Goal: Information Seeking & Learning: Learn about a topic

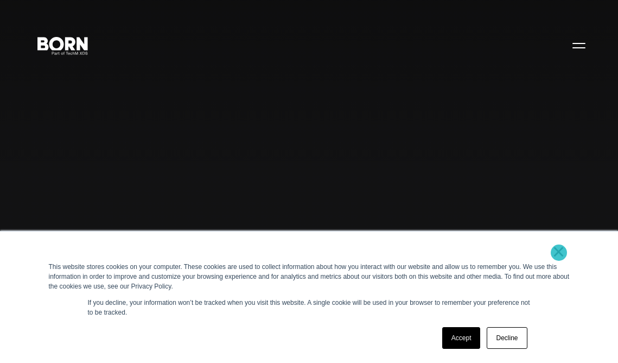
click at [559, 252] on link "×" at bounding box center [558, 251] width 13 height 10
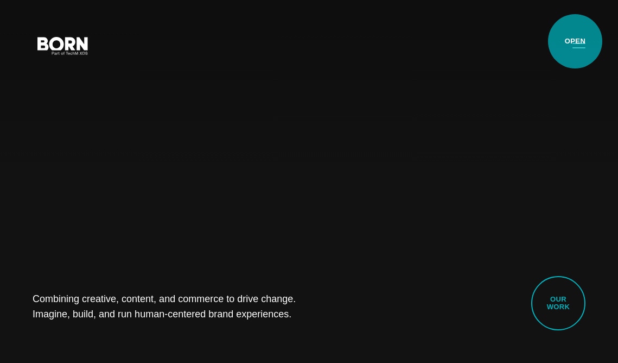
click at [575, 41] on button "Primary Menu" at bounding box center [579, 45] width 26 height 23
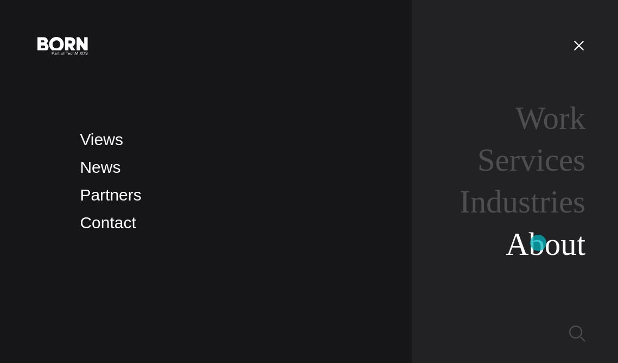
click at [538, 243] on link "About" at bounding box center [546, 243] width 80 height 35
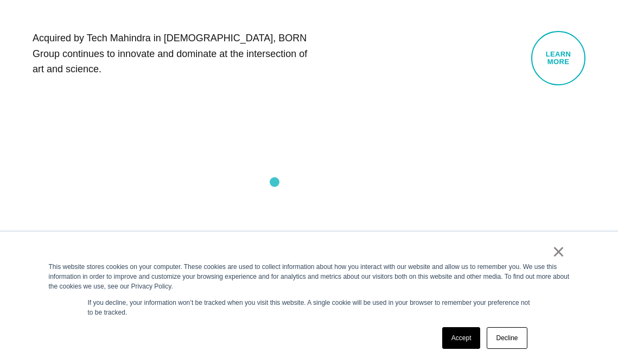
scroll to position [613, 0]
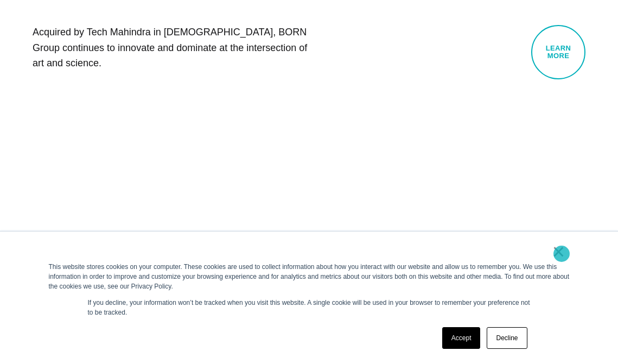
click at [562, 253] on link "×" at bounding box center [558, 251] width 13 height 10
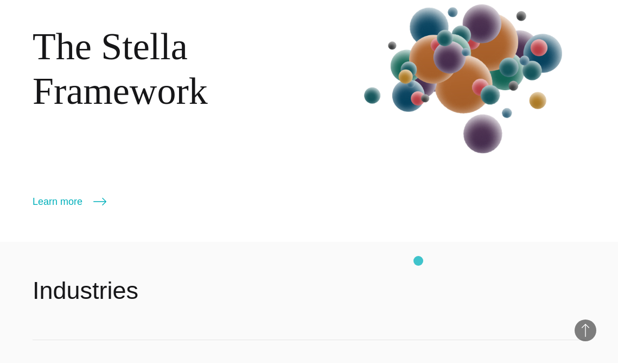
scroll to position [1211, 0]
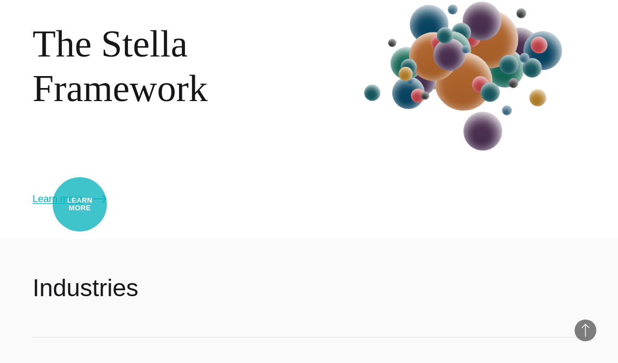
click at [80, 204] on link "Learn more" at bounding box center [70, 198] width 74 height 15
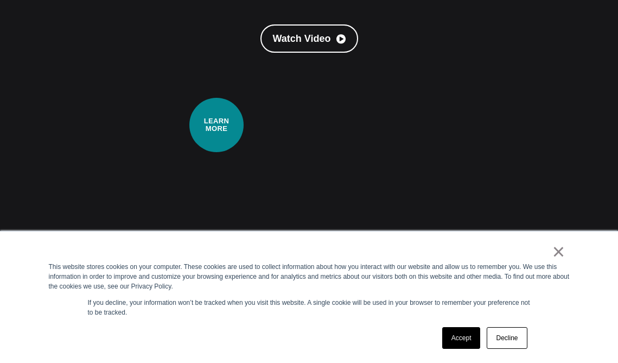
scroll to position [252, 0]
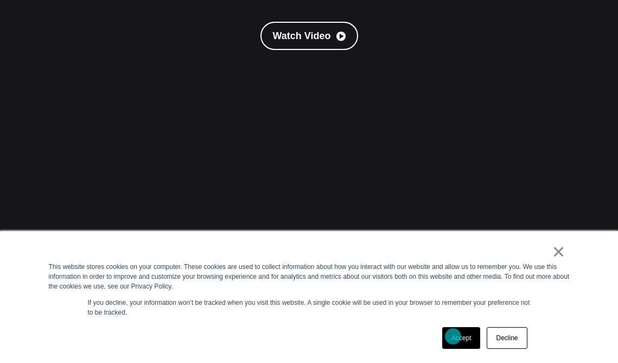
click at [453, 336] on link "Accept" at bounding box center [461, 338] width 39 height 22
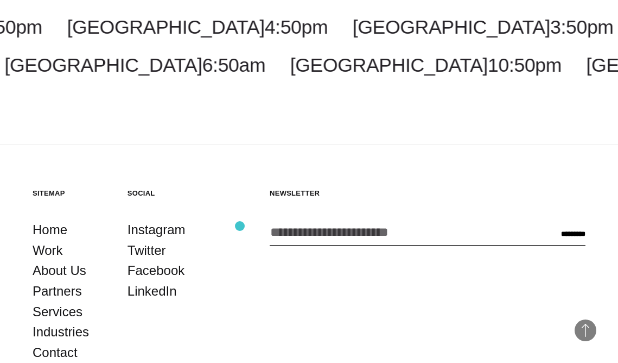
scroll to position [1896, 0]
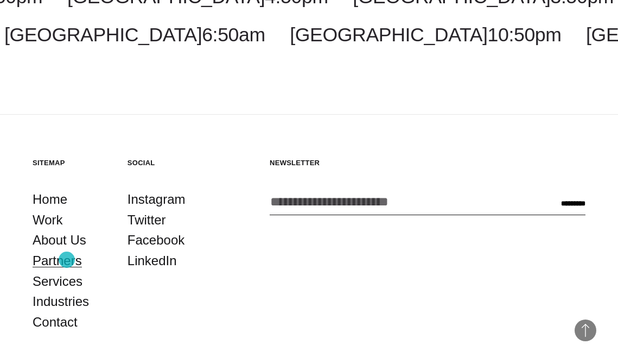
click at [67, 259] on link "Partners" at bounding box center [57, 260] width 49 height 21
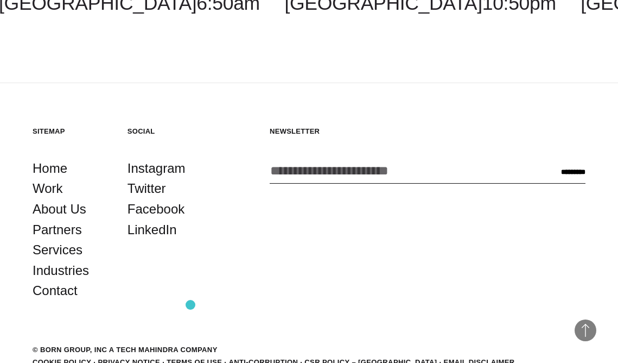
scroll to position [2273, 0]
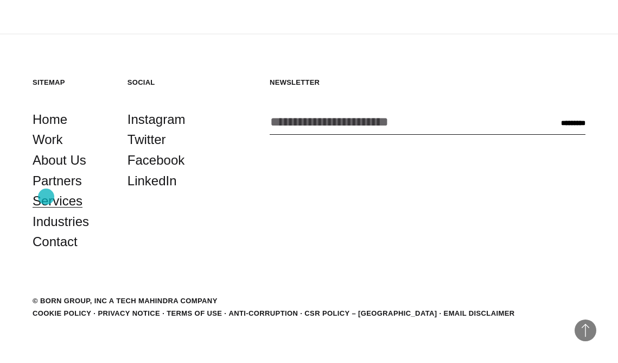
click at [46, 196] on link "Services" at bounding box center [58, 200] width 50 height 21
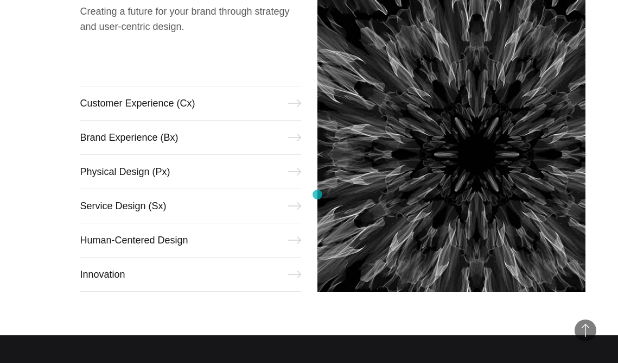
scroll to position [481, 0]
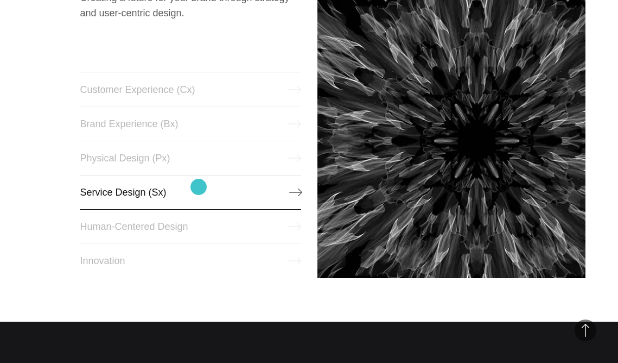
click at [199, 187] on link "Service Design (Sx)" at bounding box center [190, 192] width 221 height 35
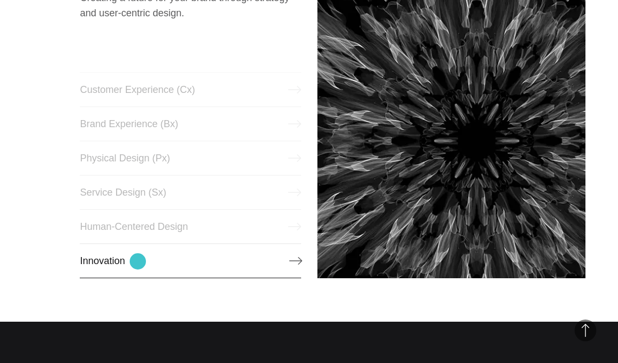
click at [138, 261] on link "Innovation" at bounding box center [190, 260] width 221 height 35
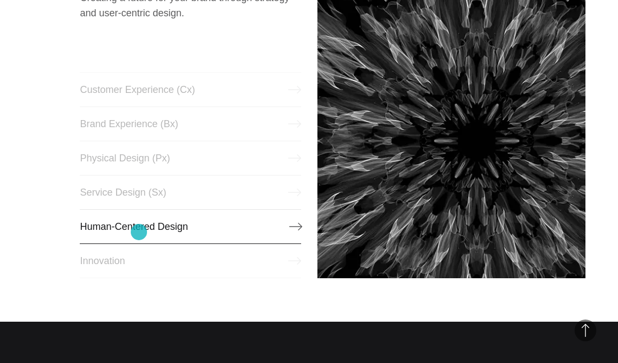
click at [139, 232] on link "Human-Centered Design" at bounding box center [190, 226] width 221 height 35
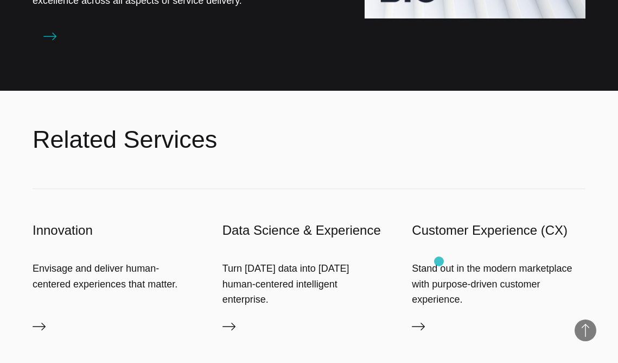
scroll to position [955, 0]
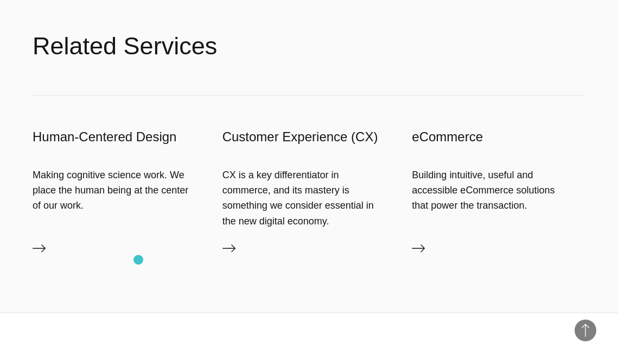
scroll to position [1139, 0]
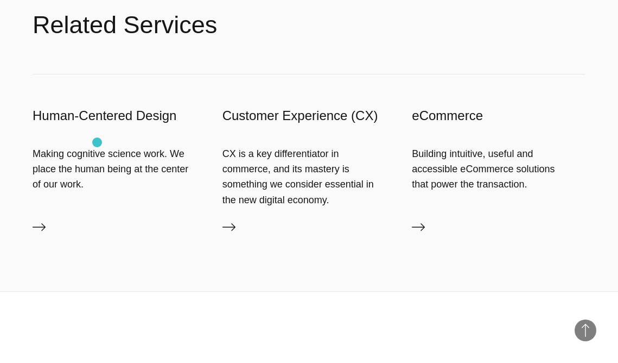
click at [97, 142] on div "Human-Centered Design Making cognitive science work. We place the human being a…" at bounding box center [120, 174] width 174 height 135
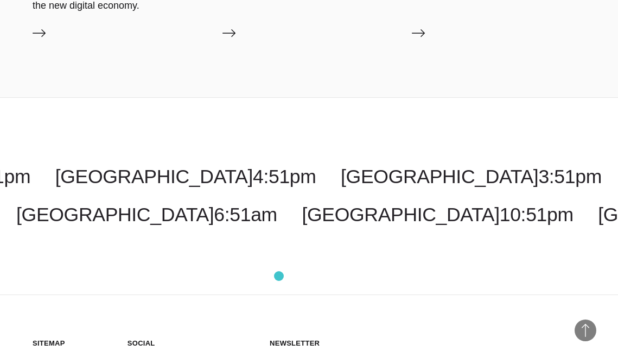
scroll to position [1719, 0]
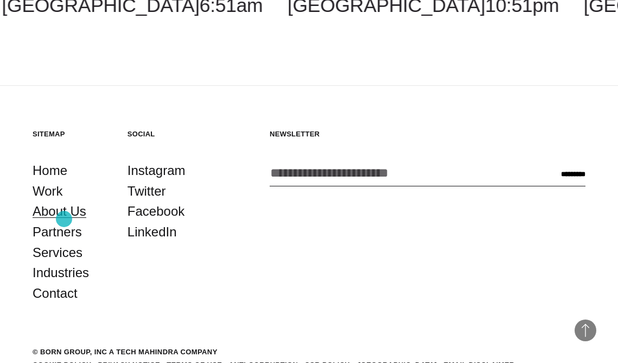
click at [64, 219] on link "About Us" at bounding box center [60, 211] width 54 height 21
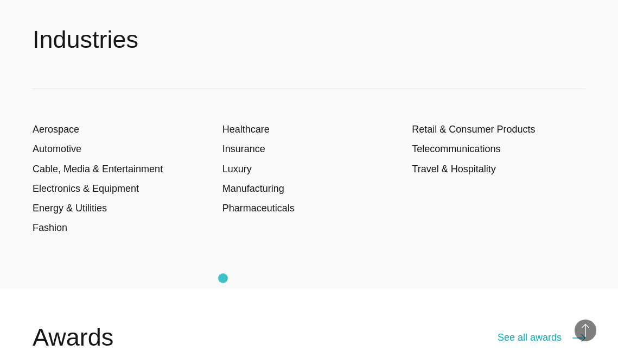
scroll to position [1435, 0]
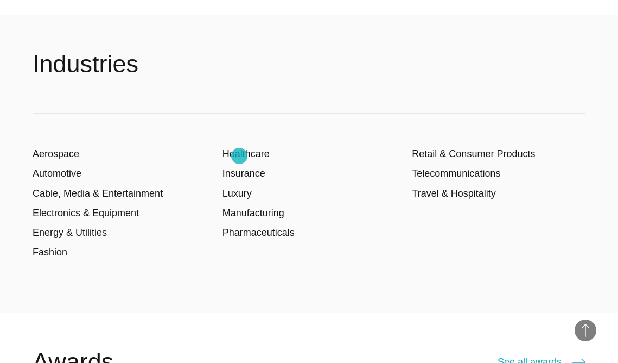
click at [239, 156] on link "Healthcare" at bounding box center [245, 153] width 47 height 11
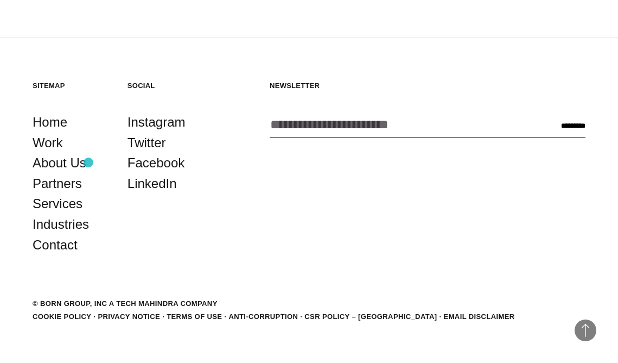
scroll to position [4522, 0]
